Goal: Task Accomplishment & Management: Manage account settings

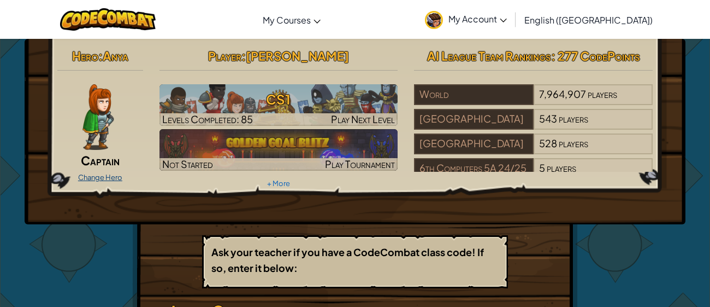
click at [97, 179] on link "Change Hero" at bounding box center [100, 177] width 44 height 9
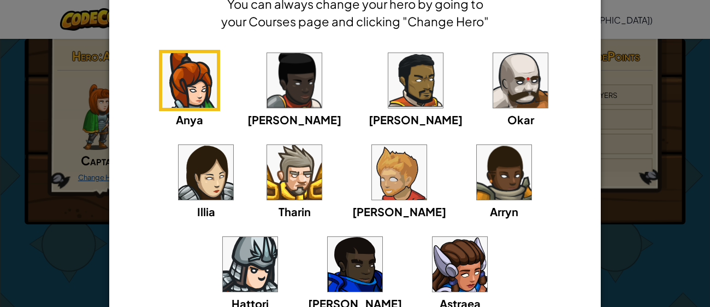
scroll to position [58, 0]
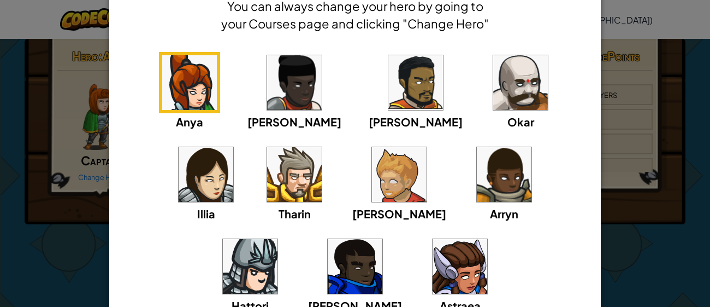
click at [433, 259] on img at bounding box center [460, 266] width 55 height 55
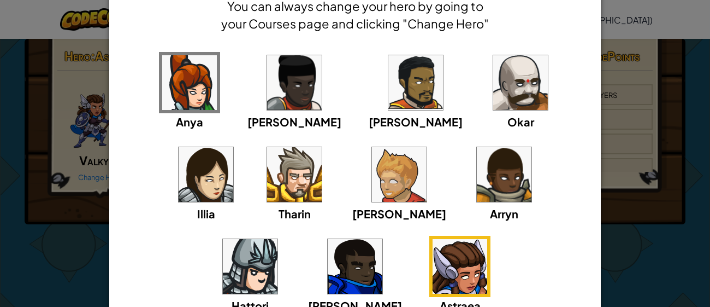
click at [637, 133] on div "× Select Your Hero You can always change your hero by going to your Courses pag…" at bounding box center [355, 153] width 710 height 307
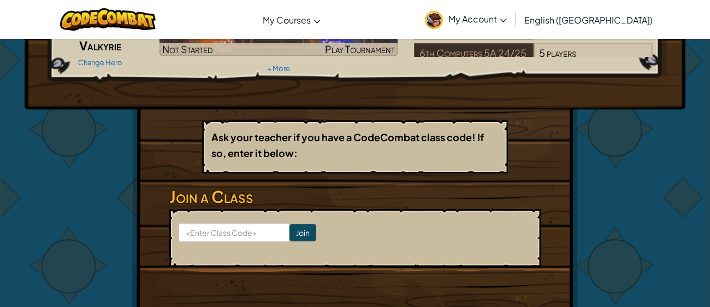
scroll to position [125, 0]
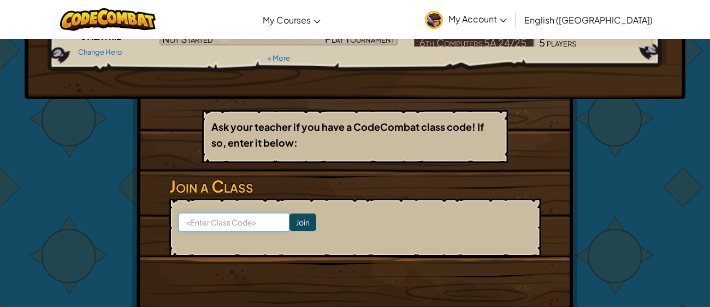
click at [252, 221] on input at bounding box center [234, 222] width 111 height 19
type input "Typ"
